Goal: Task Accomplishment & Management: Use online tool/utility

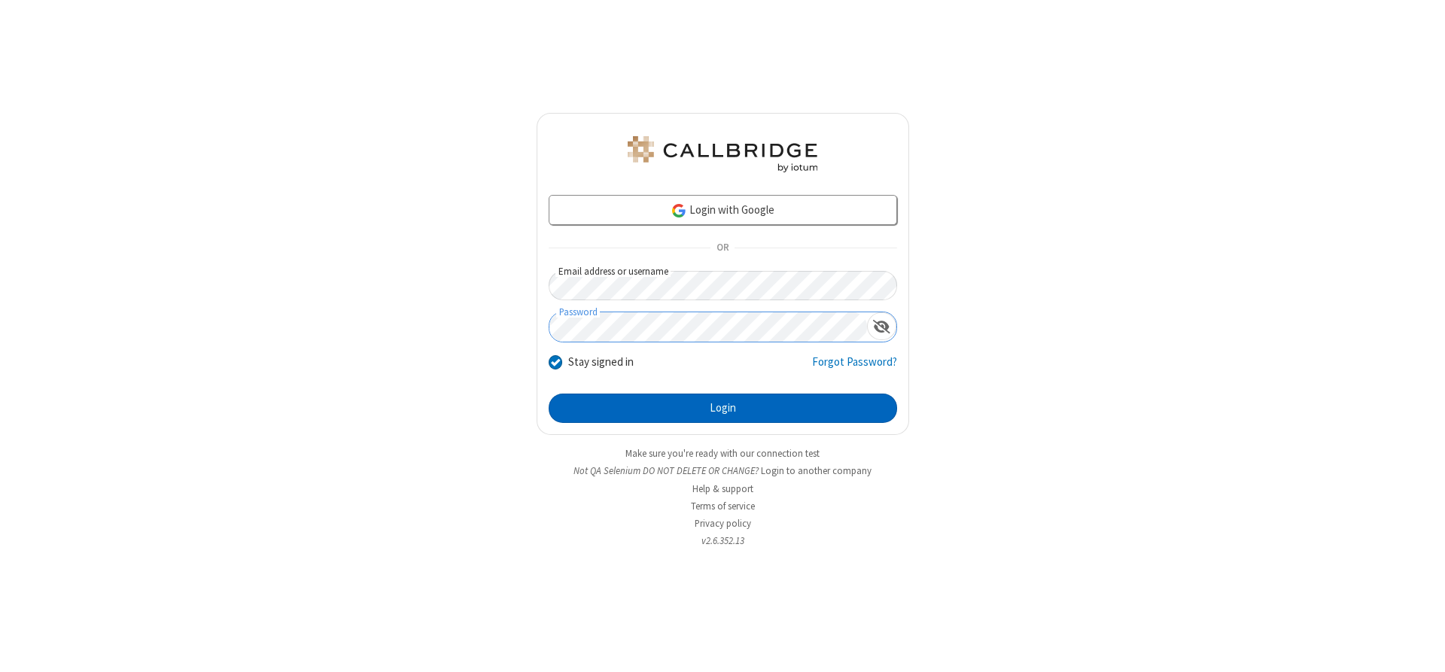
click at [722, 408] on button "Login" at bounding box center [723, 409] width 348 height 30
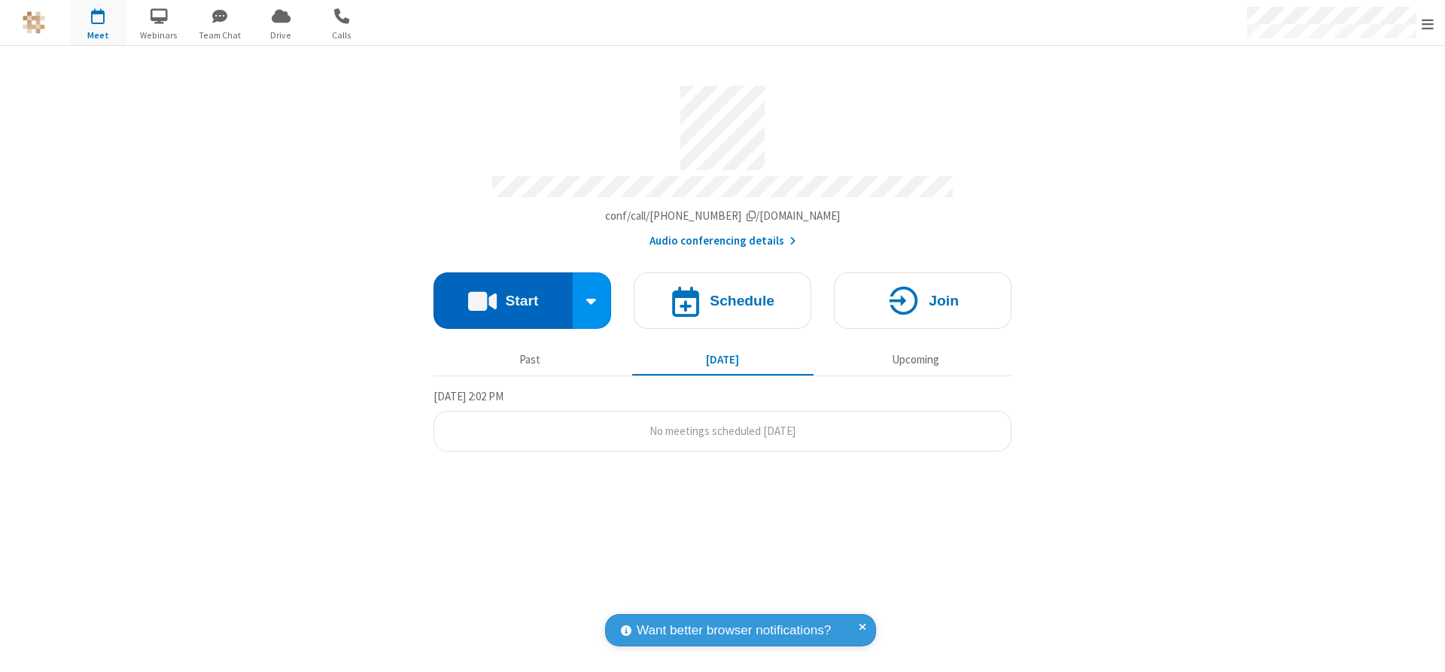
click at [503, 295] on button "Start" at bounding box center [502, 300] width 139 height 56
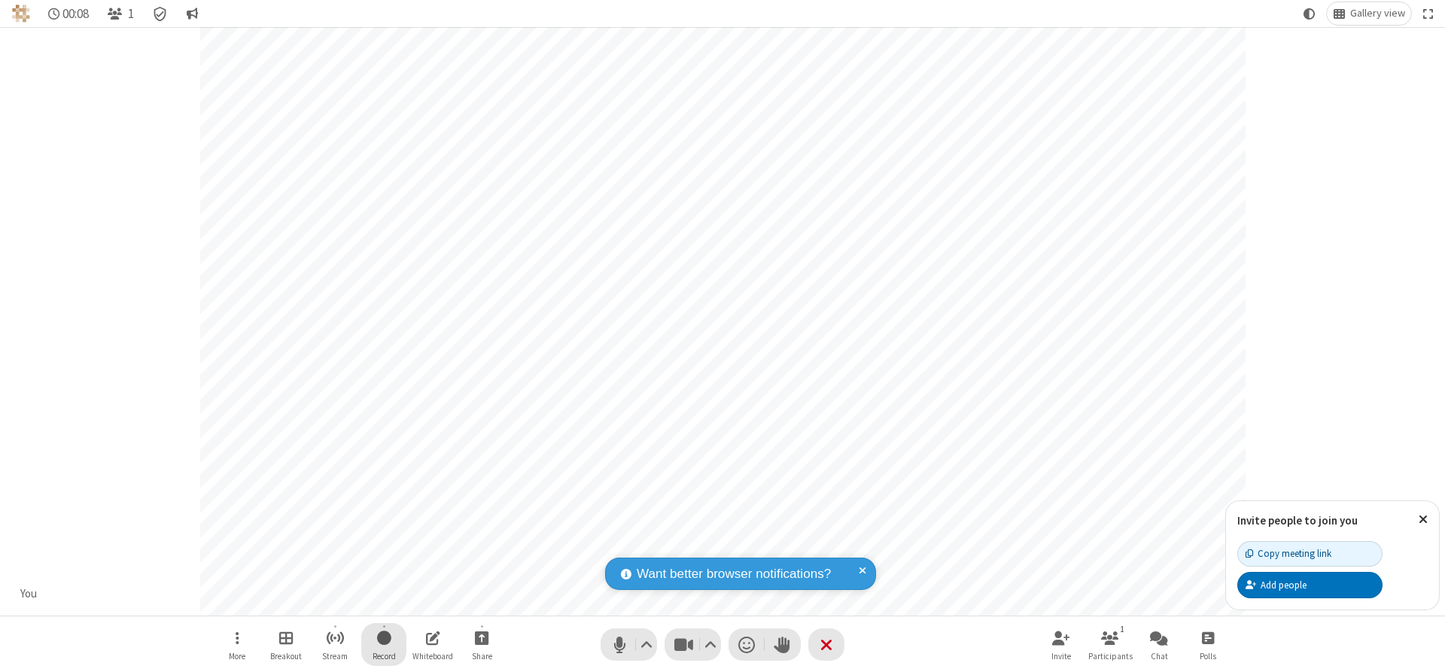
click at [384, 644] on span "Start recording" at bounding box center [384, 637] width 14 height 19
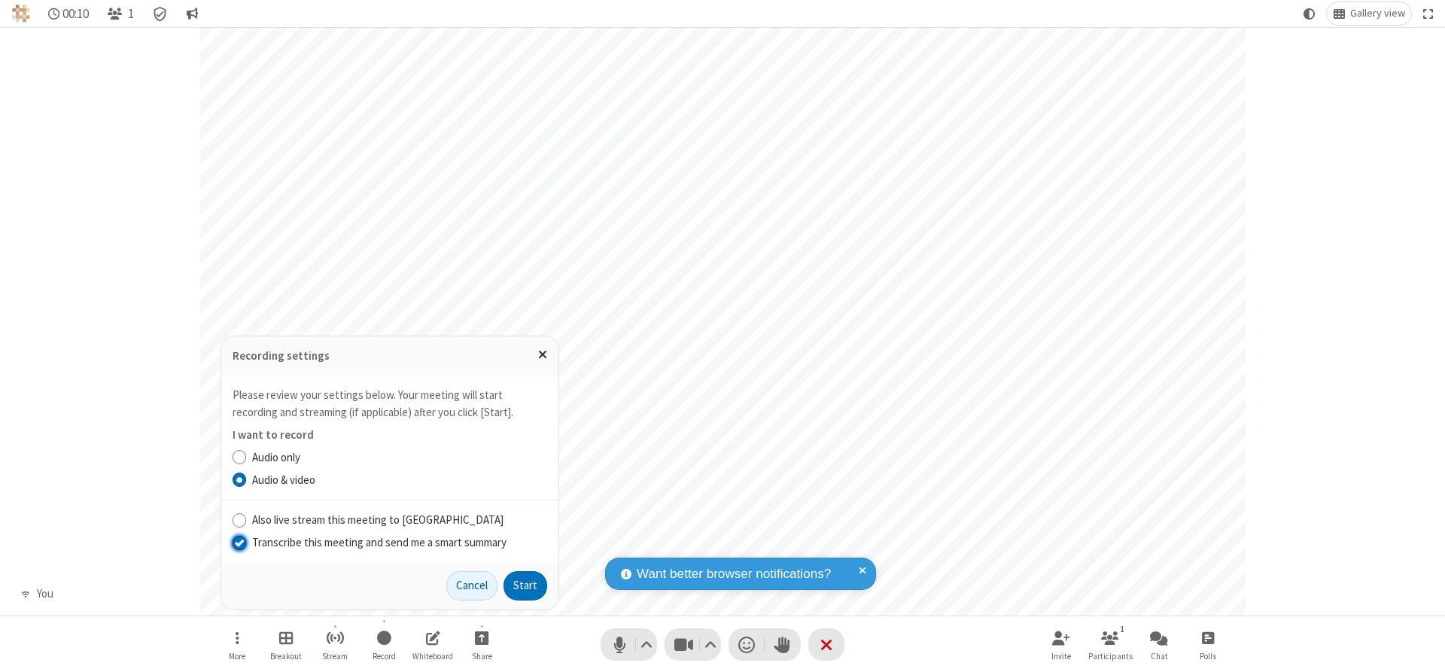
click at [239, 542] on input "Transcribe this meeting and send me a smart summary" at bounding box center [239, 542] width 14 height 16
click at [399, 479] on label "Audio & video" at bounding box center [399, 480] width 295 height 17
click at [247, 479] on input "Audio & video" at bounding box center [239, 480] width 14 height 16
click at [525, 585] on button "Start" at bounding box center [525, 586] width 44 height 30
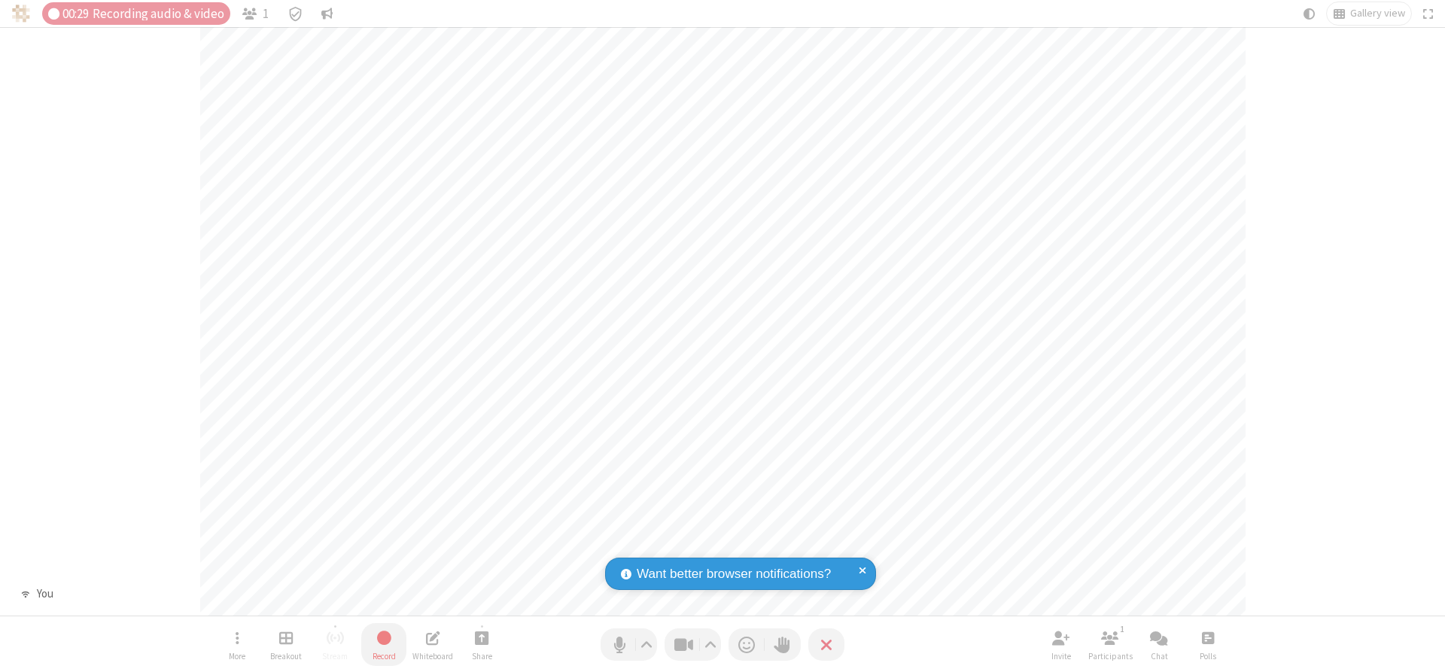
click at [384, 644] on span "Stop recording" at bounding box center [383, 637] width 17 height 19
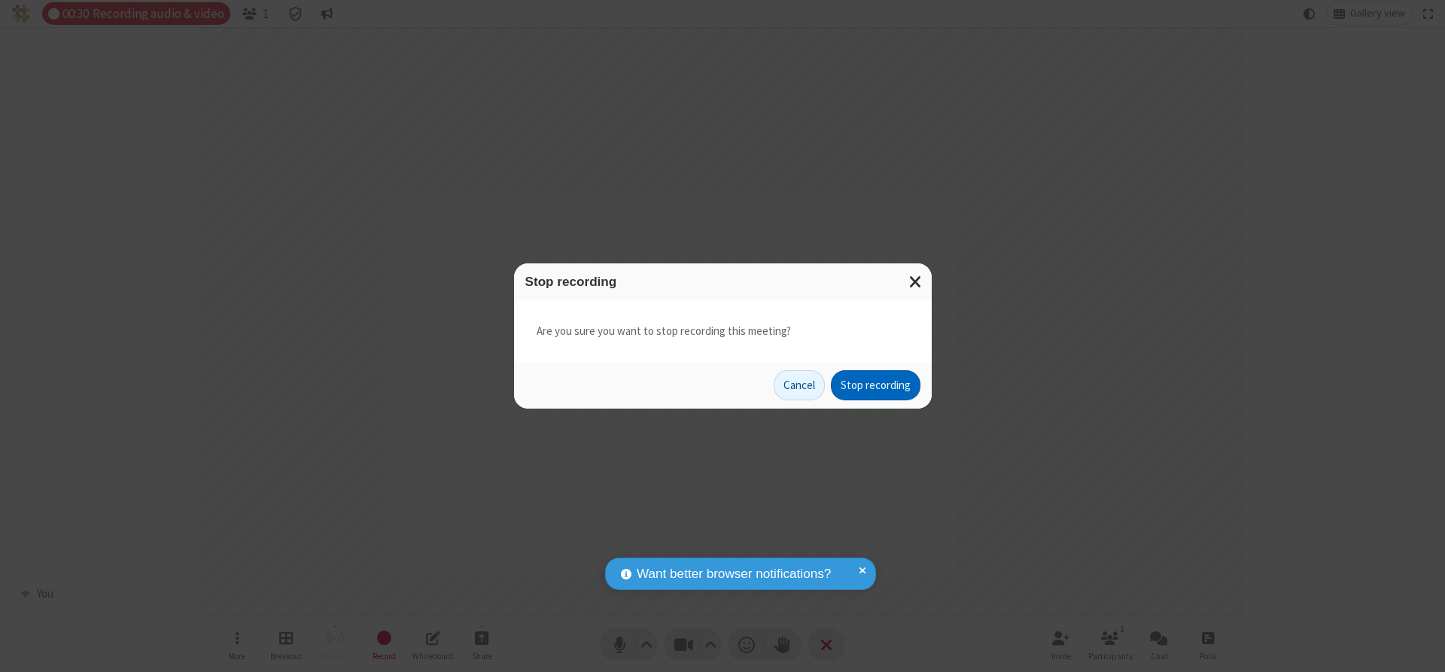
click at [875, 385] on button "Stop recording" at bounding box center [876, 385] width 90 height 30
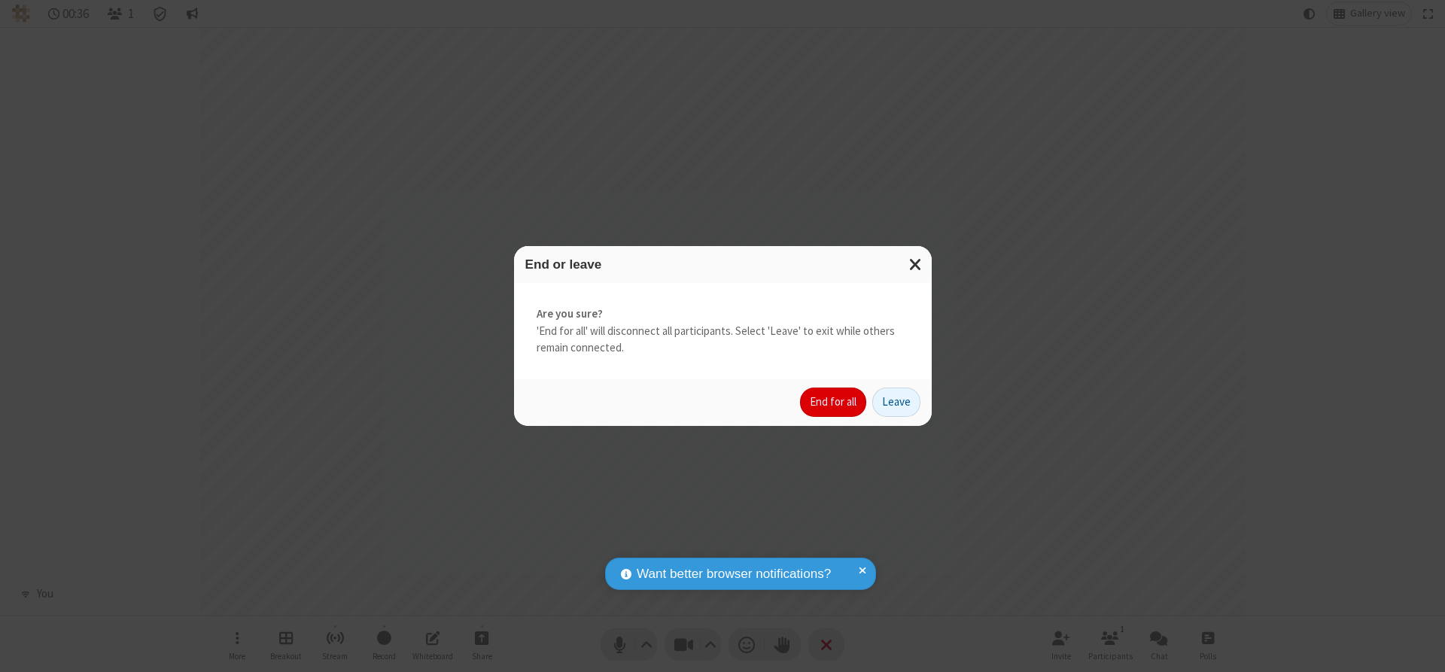
click at [834, 402] on button "End for all" at bounding box center [833, 402] width 66 height 30
